Goal: Task Accomplishment & Management: Manage account settings

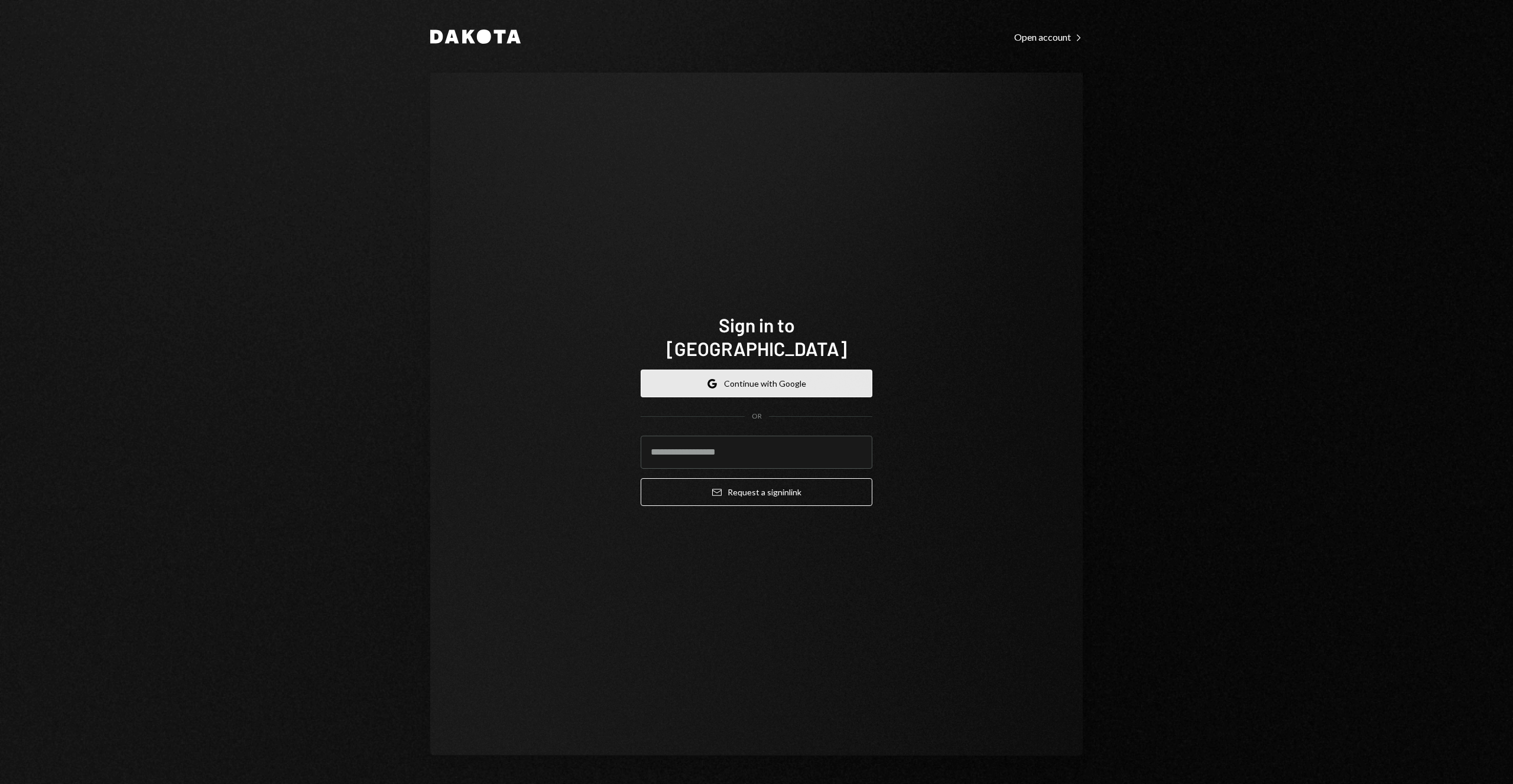
click at [773, 370] on button "Google Continue with Google" at bounding box center [756, 384] width 232 height 28
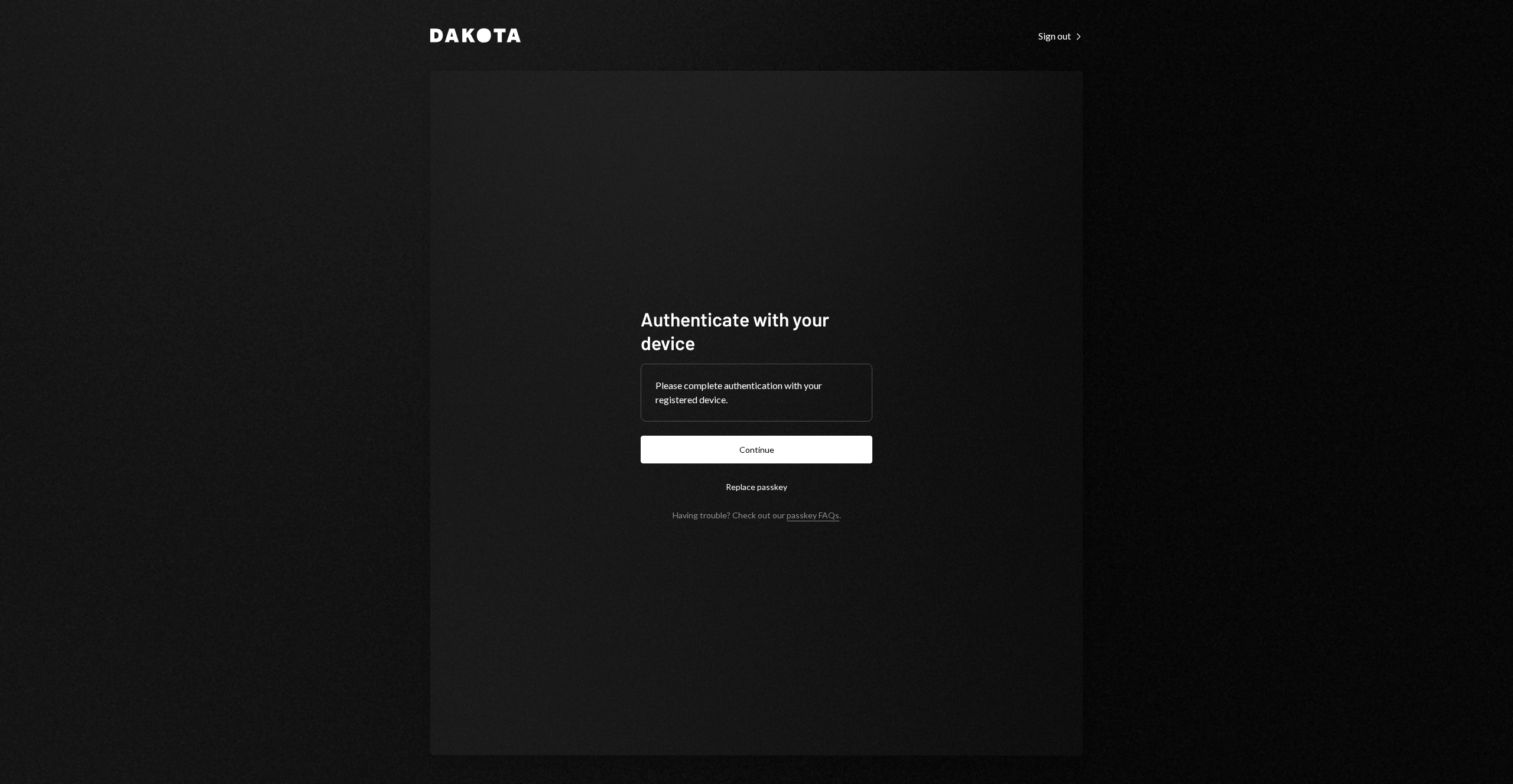
click at [770, 449] on button "Continue" at bounding box center [756, 450] width 232 height 28
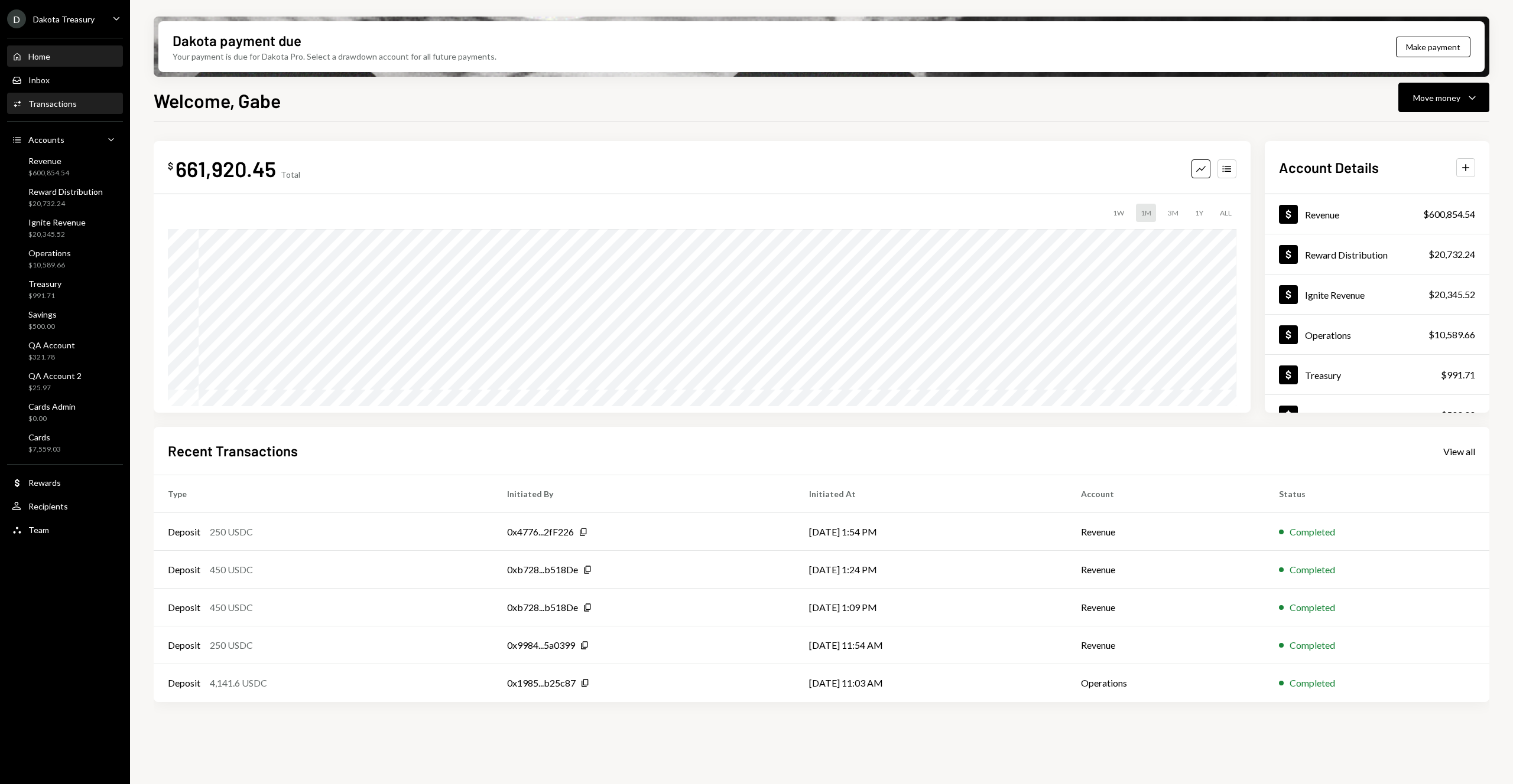
click at [68, 108] on div "Transactions" at bounding box center [53, 103] width 48 height 10
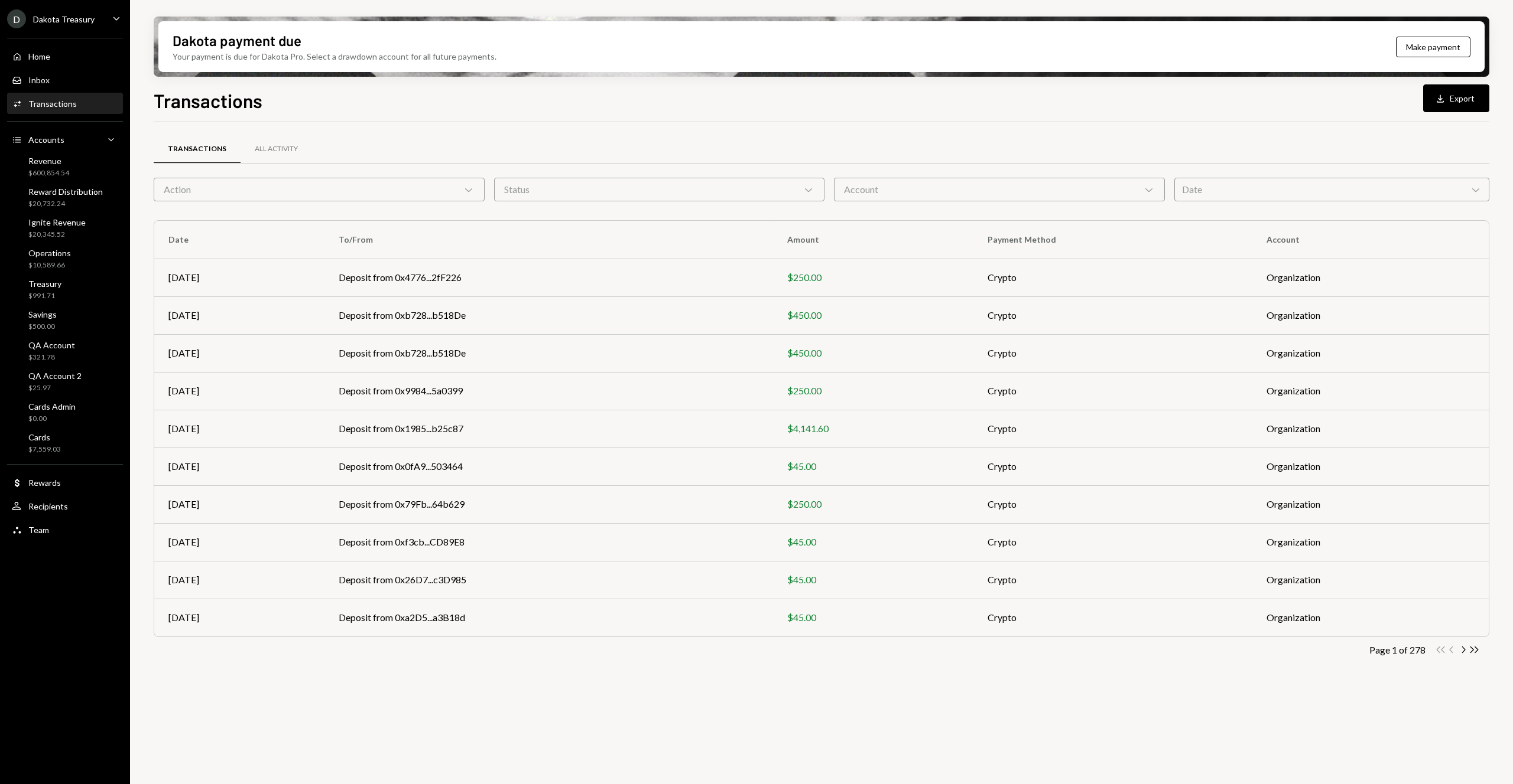
click at [469, 195] on icon "Chevron Down" at bounding box center [468, 189] width 12 height 12
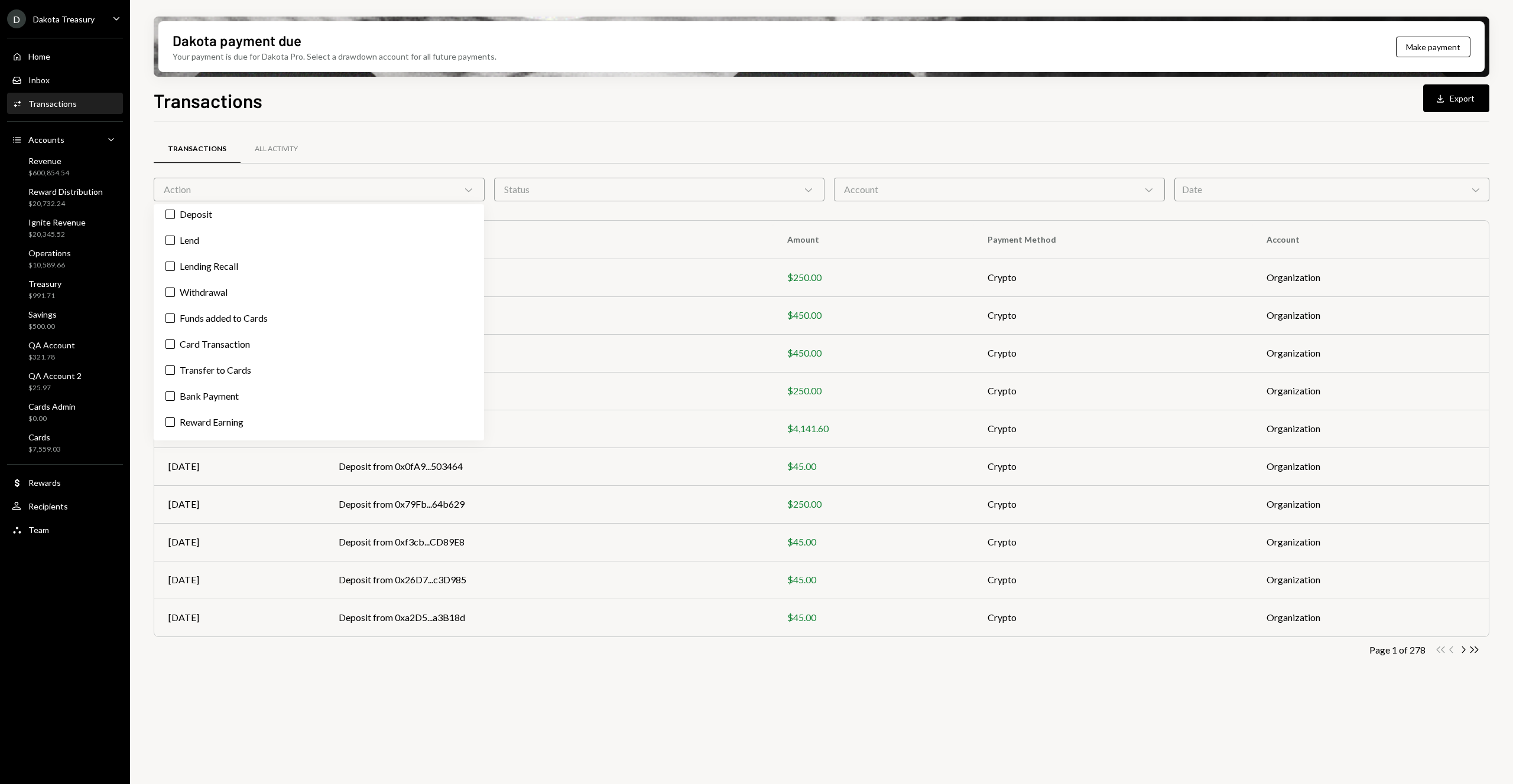
scroll to position [88, 0]
click at [298, 376] on div "Billing Drawdown Withdrawal Deposit Lend Lending Recall Withdrawal Funds added …" at bounding box center [319, 323] width 331 height 237
click at [299, 380] on div "Billing Drawdown Withdrawal Deposit Lend Lending Recall Withdrawal Funds added …" at bounding box center [319, 323] width 331 height 237
drag, startPoint x: 299, startPoint y: 380, endPoint x: 297, endPoint y: 387, distance: 7.3
click at [299, 380] on label "Stablecoin Conversion" at bounding box center [319, 390] width 321 height 21
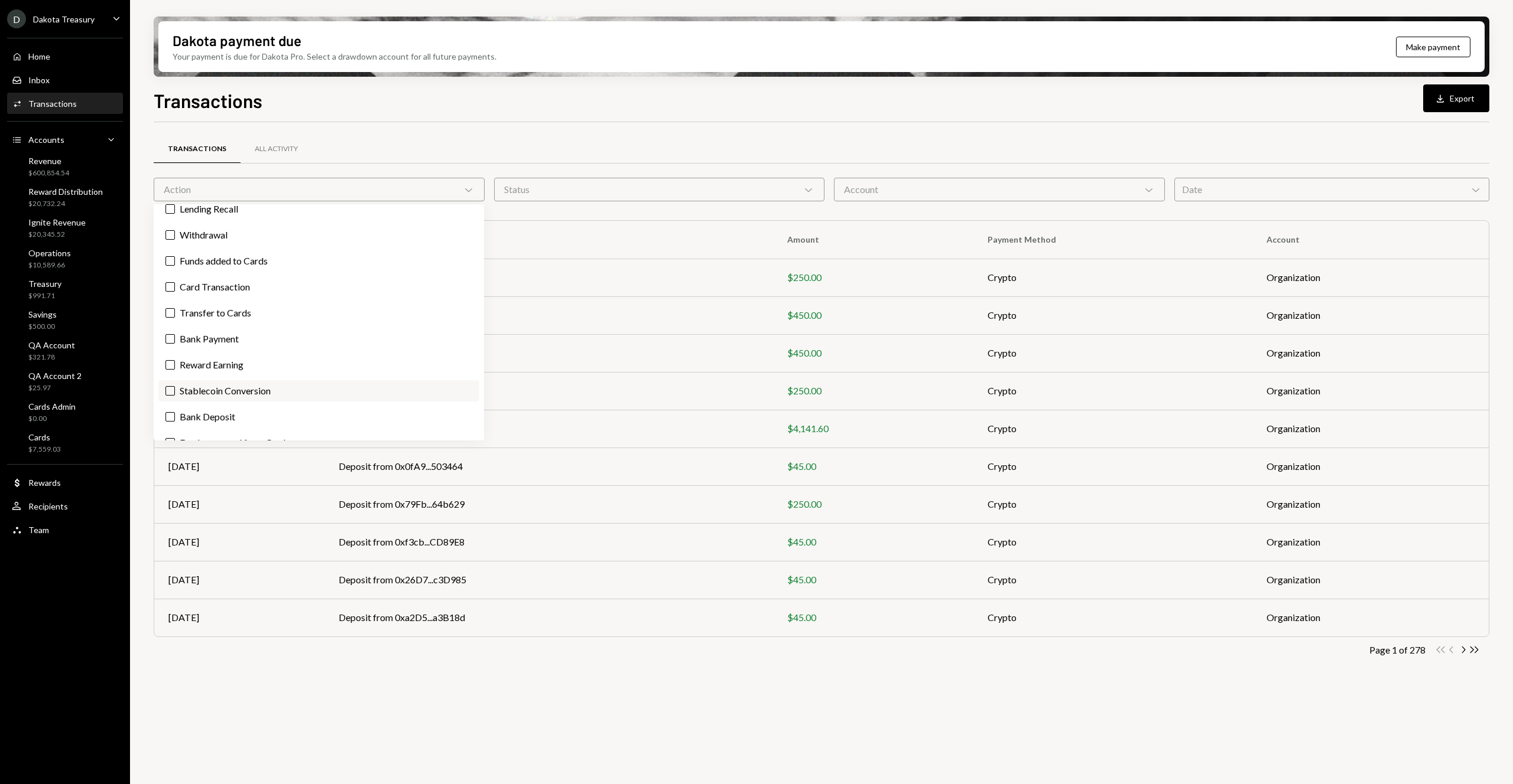
click at [175, 386] on button "Stablecoin Conversion" at bounding box center [170, 391] width 9 height 9
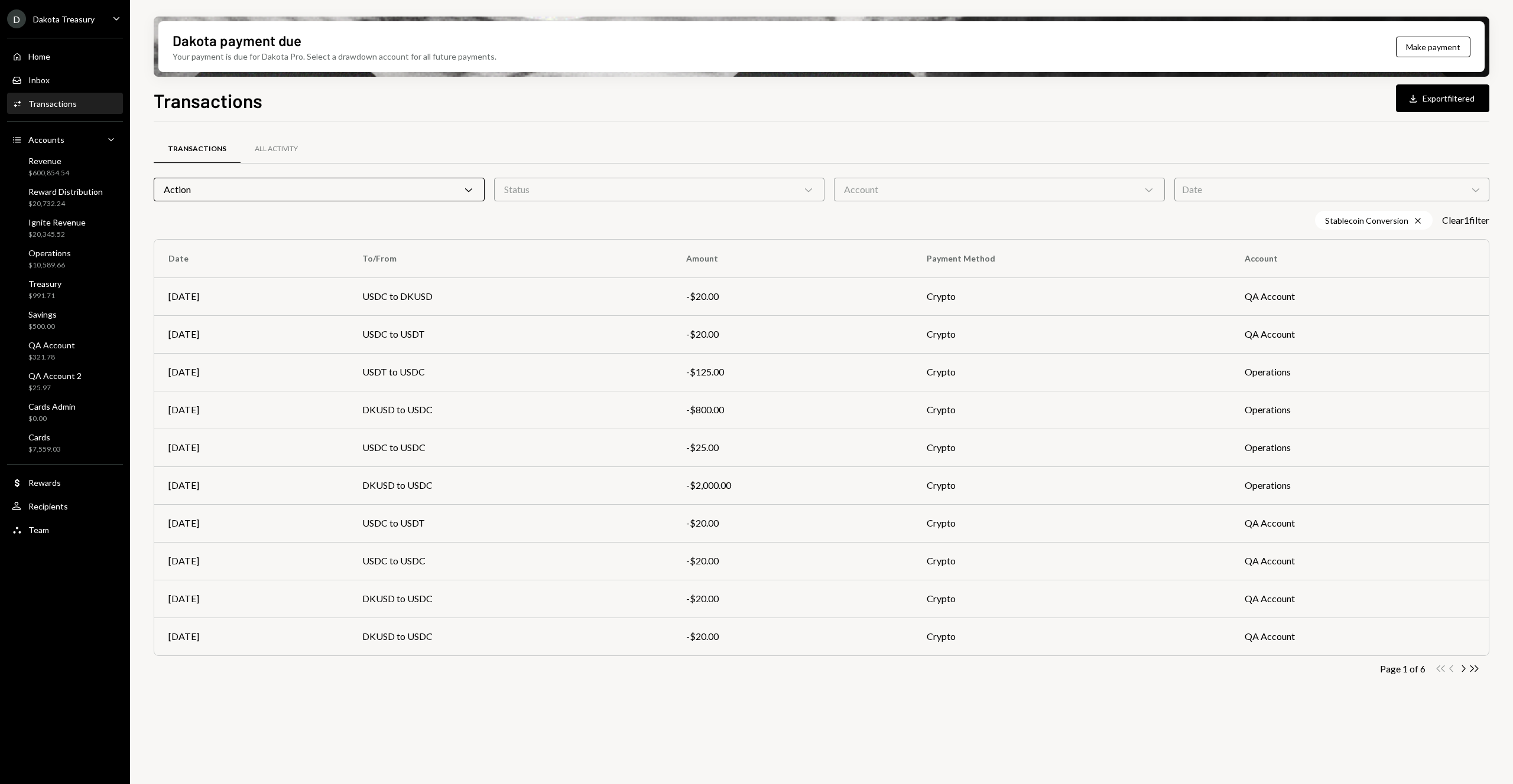
click at [439, 100] on div "Transactions Download Export filtered" at bounding box center [821, 99] width 1335 height 26
